Goal: Task Accomplishment & Management: Use online tool/utility

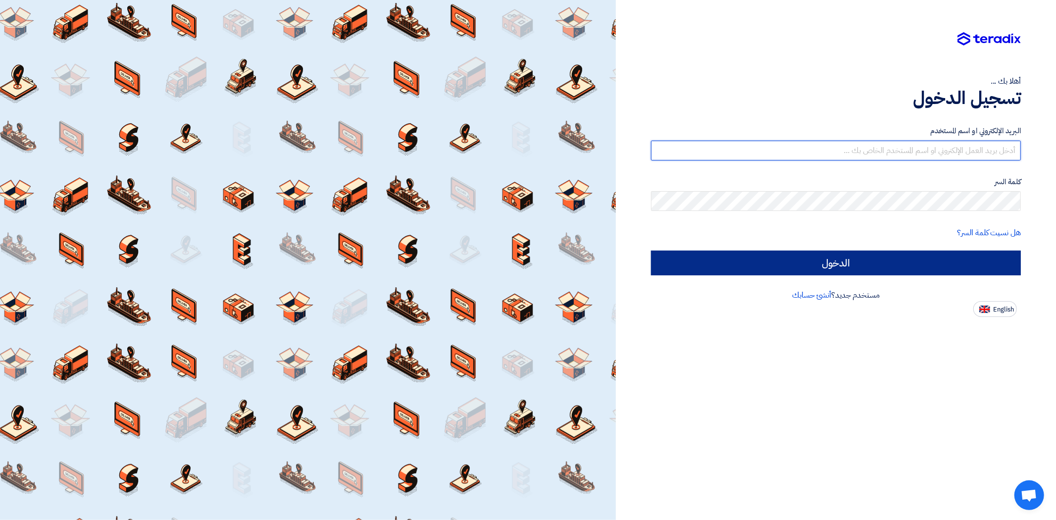
type input "[DOMAIN_NAME][EMAIL_ADDRESS][DOMAIN_NAME]"
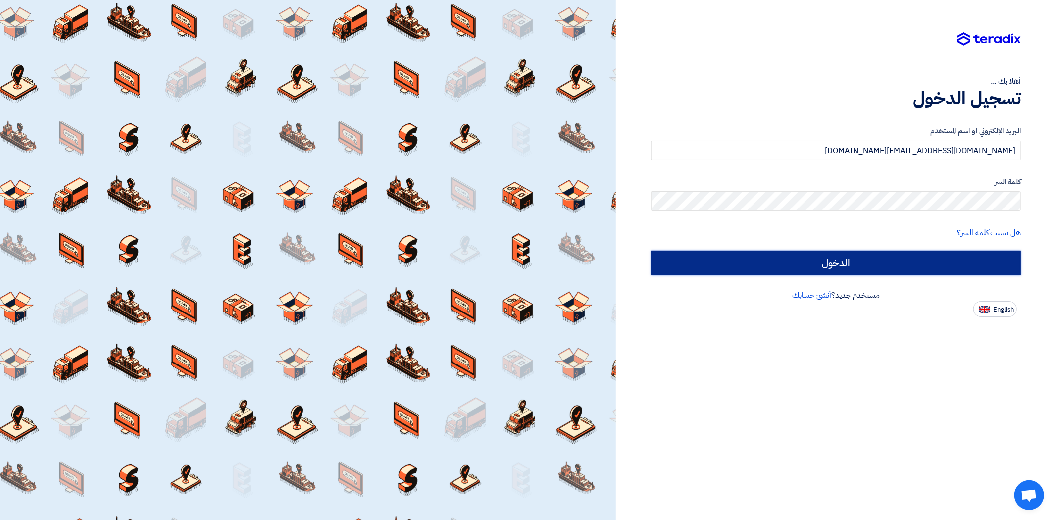
click at [918, 266] on input "الدخول" at bounding box center [836, 263] width 370 height 25
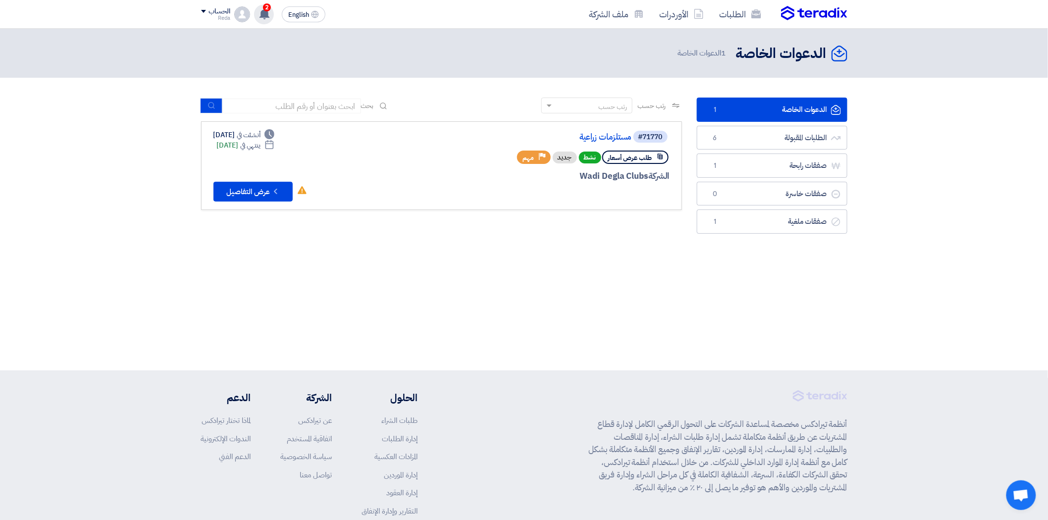
click at [262, 13] on use at bounding box center [265, 13] width 10 height 11
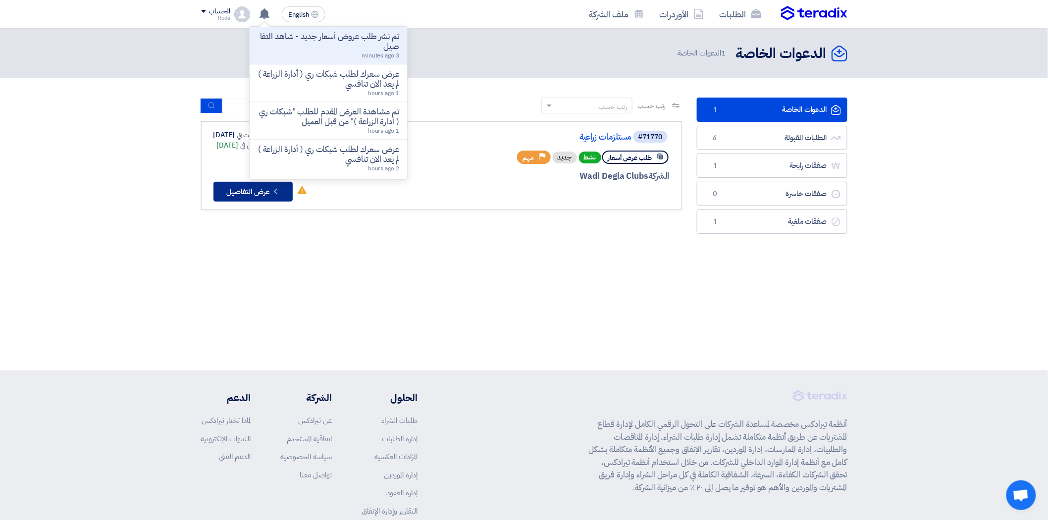
click at [248, 187] on button "Check details عرض التفاصيل" at bounding box center [252, 192] width 79 height 20
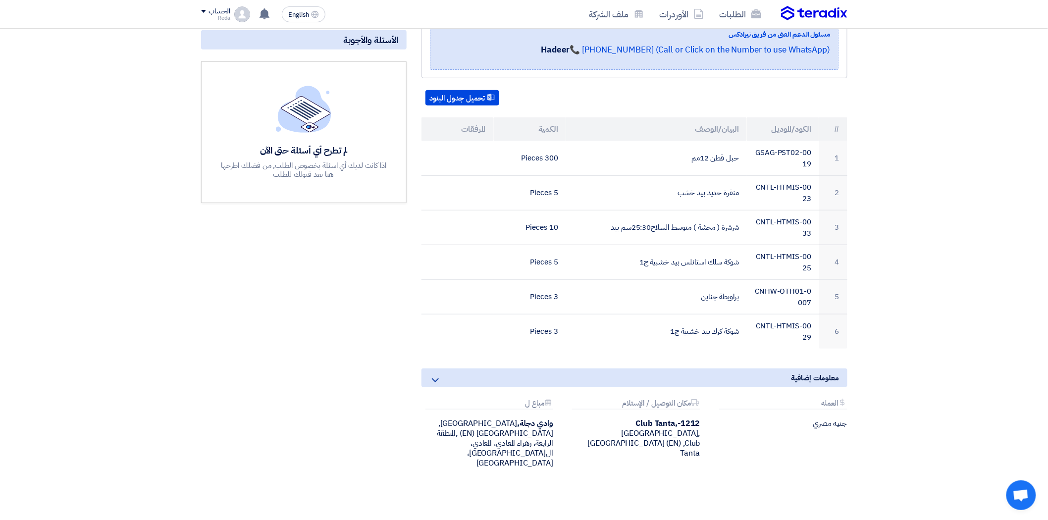
scroll to position [110, 0]
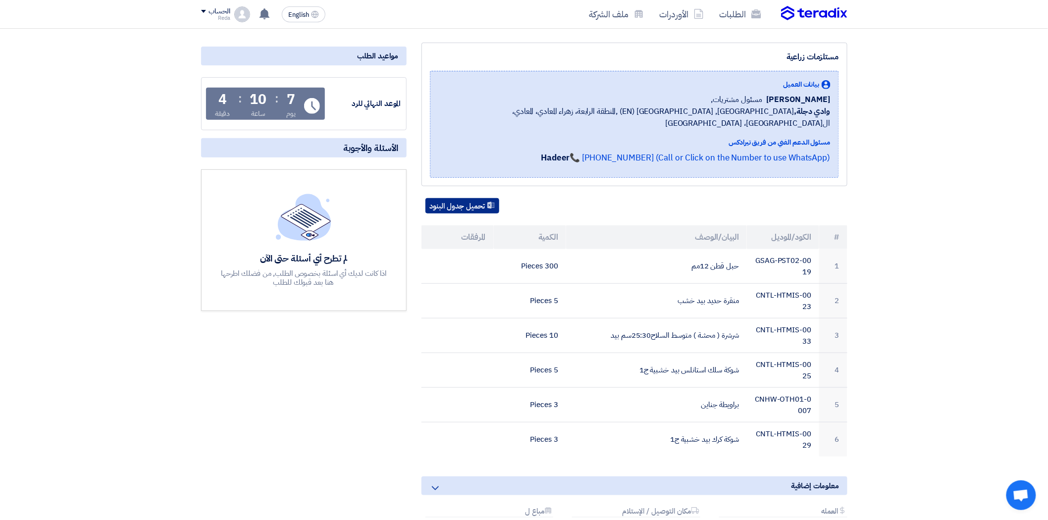
click at [461, 198] on button "تحميل جدول البنود" at bounding box center [462, 206] width 74 height 16
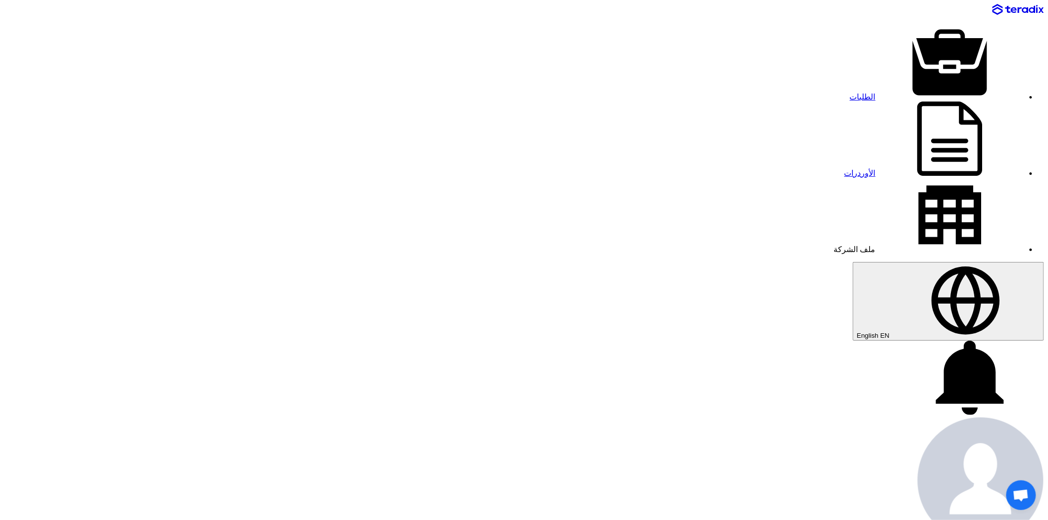
click at [936, 341] on use at bounding box center [970, 378] width 68 height 74
